Goal: Task Accomplishment & Management: Manage account settings

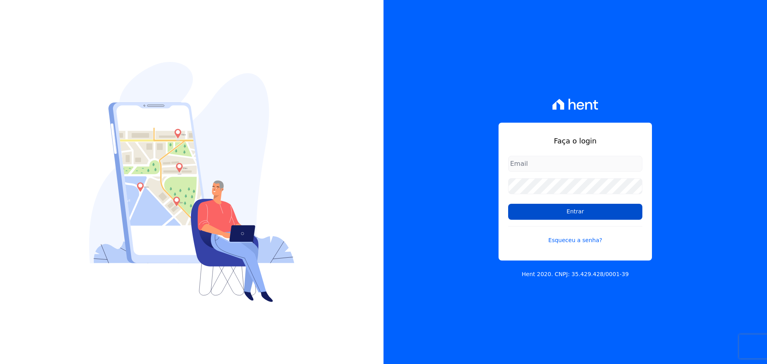
type input "[EMAIL_ADDRESS][DOMAIN_NAME]"
click at [557, 213] on input "Entrar" at bounding box center [575, 212] width 134 height 16
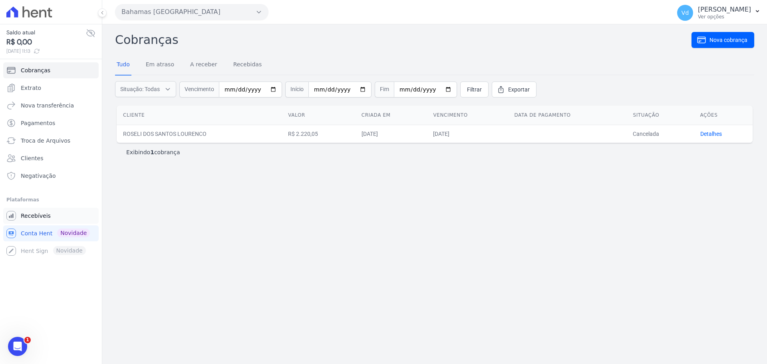
click at [35, 213] on span "Recebíveis" at bounding box center [36, 216] width 30 height 8
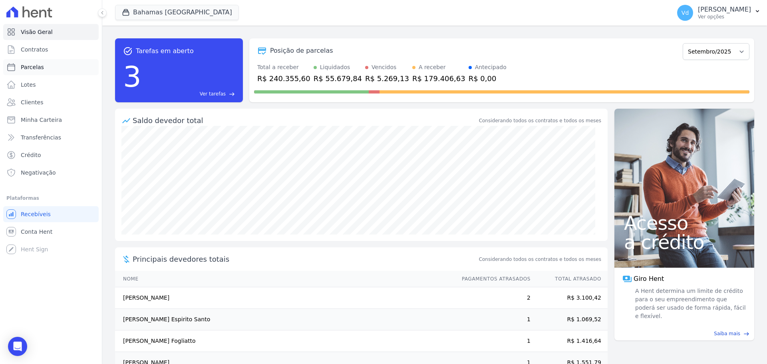
click at [33, 66] on span "Parcelas" at bounding box center [32, 67] width 23 height 8
select select
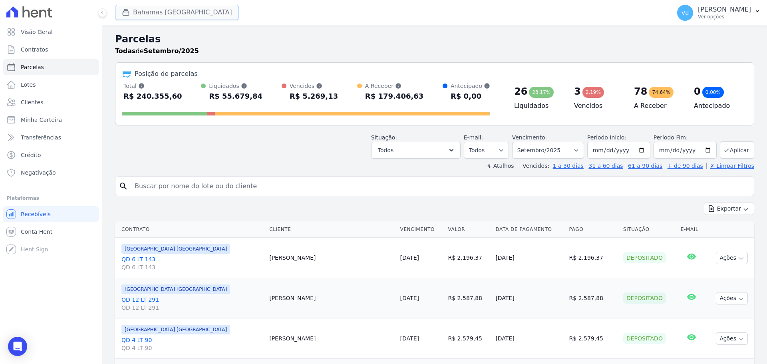
click at [167, 11] on button "Bahamas East Village" at bounding box center [177, 12] width 124 height 15
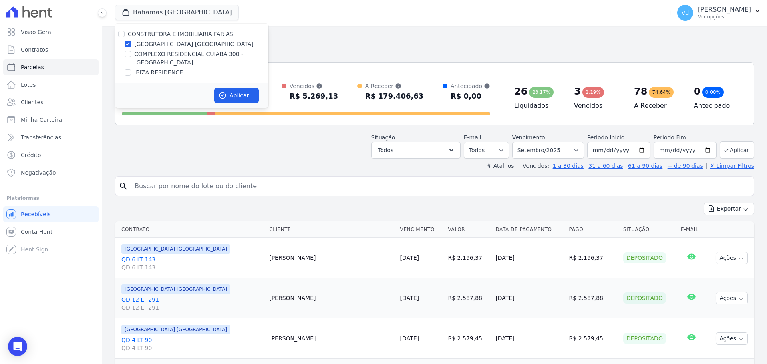
drag, startPoint x: 133, startPoint y: 32, endPoint x: 135, endPoint y: 36, distance: 4.2
click at [133, 32] on label "CONSTRUTORA E IMOBILIARIA FARIAS" at bounding box center [180, 34] width 105 height 6
click at [125, 32] on input "CONSTRUTORA E IMOBILIARIA FARIAS" at bounding box center [121, 34] width 6 height 6
checkbox input "true"
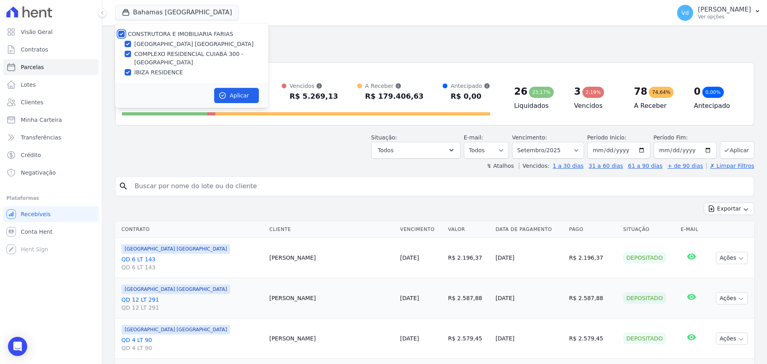
checkbox input "true"
click at [239, 93] on button "Aplicar" at bounding box center [236, 95] width 45 height 15
select select
